Goal: Transaction & Acquisition: Purchase product/service

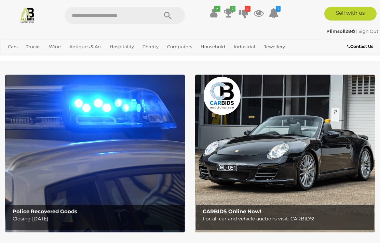
click at [228, 12] on icon at bounding box center [229, 13] width 10 height 12
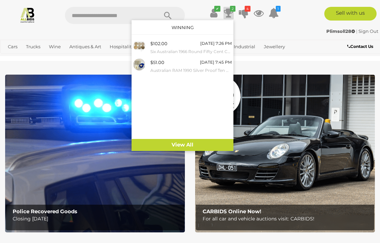
click at [168, 145] on link "View All" at bounding box center [183, 145] width 102 height 12
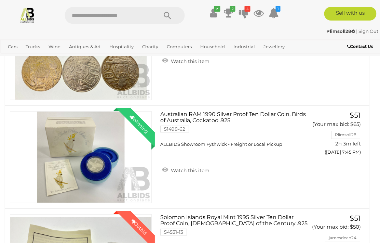
scroll to position [419, 0]
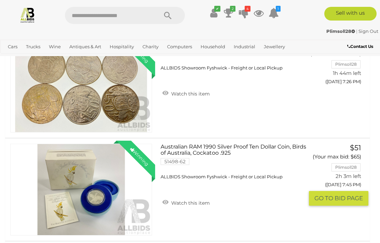
click at [93, 193] on link "Winning Outbid" at bounding box center [81, 190] width 142 height 92
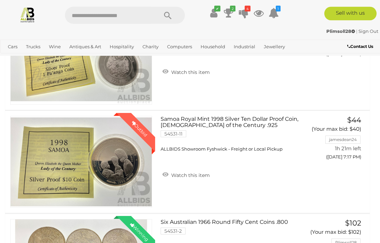
scroll to position [216, 0]
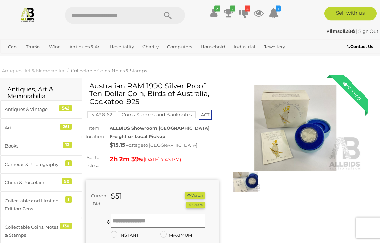
scroll to position [0, 5]
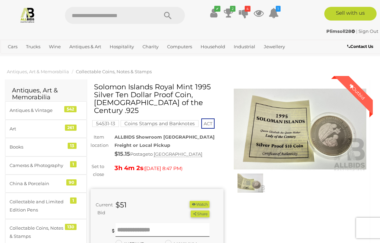
click at [242, 11] on icon at bounding box center [244, 13] width 10 height 12
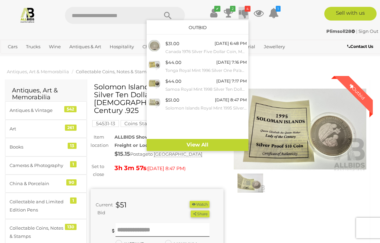
click at [199, 143] on link "View All" at bounding box center [198, 145] width 102 height 12
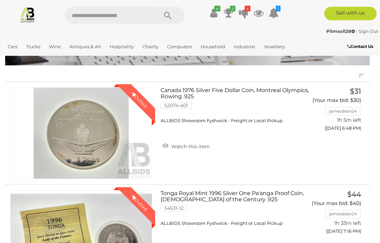
scroll to position [64, 0]
click at [346, 142] on button "GO TO BID PAGE" at bounding box center [338, 142] width 59 height 15
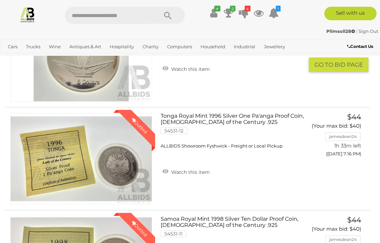
scroll to position [141, 0]
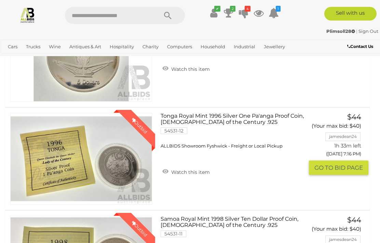
click at [66, 162] on link "Winning Outbid" at bounding box center [81, 159] width 142 height 92
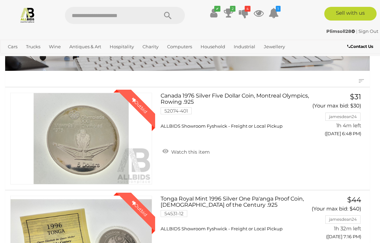
scroll to position [0, 0]
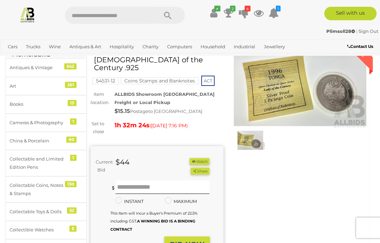
scroll to position [43, 0]
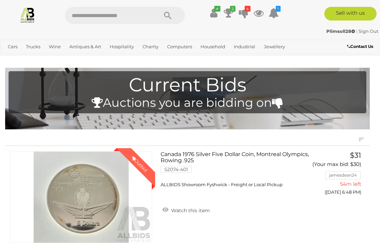
click at [84, 20] on input "text" at bounding box center [108, 15] width 86 height 17
type input "*****"
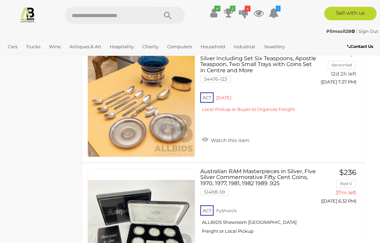
scroll to position [2310, 5]
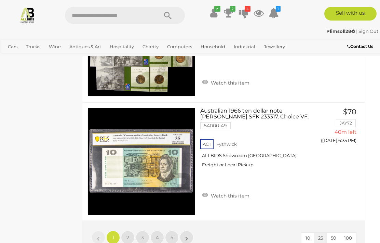
click at [124, 230] on link "2" at bounding box center [128, 237] width 14 height 14
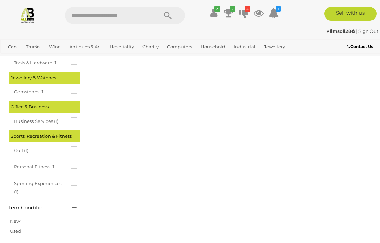
scroll to position [0, 0]
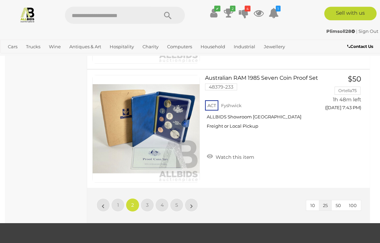
scroll to position [2887, 0]
click at [146, 202] on span "3" at bounding box center [147, 205] width 3 height 6
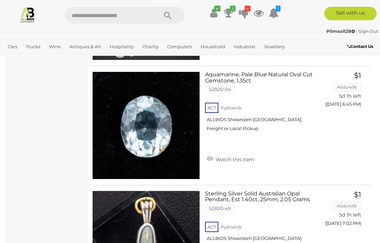
scroll to position [2778, 0]
